Goal: Navigation & Orientation: Find specific page/section

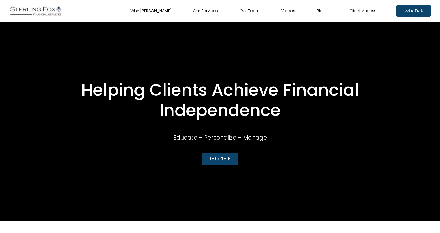
click at [208, 12] on link "Our Services" at bounding box center [205, 11] width 25 height 8
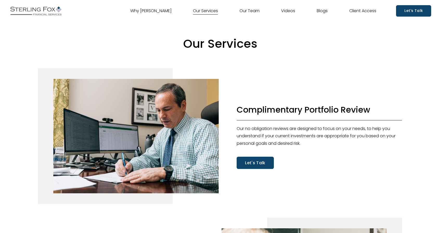
click at [243, 12] on link "Our Team" at bounding box center [249, 11] width 20 height 8
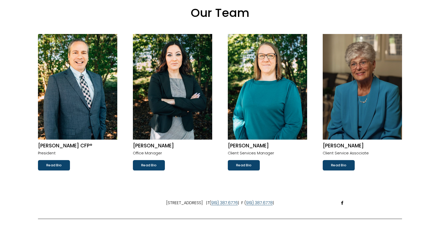
scroll to position [28, 0]
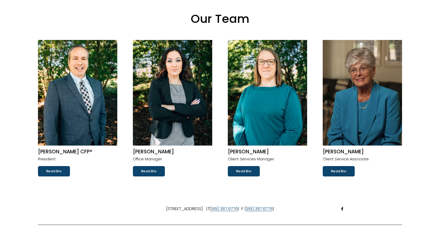
click at [60, 171] on link "Read Bio" at bounding box center [54, 171] width 32 height 10
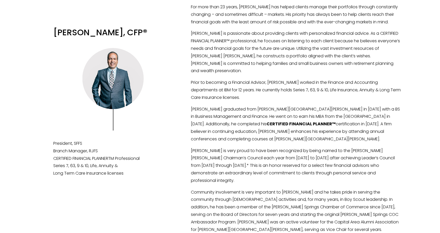
scroll to position [22, 0]
